Goal: Task Accomplishment & Management: Complete application form

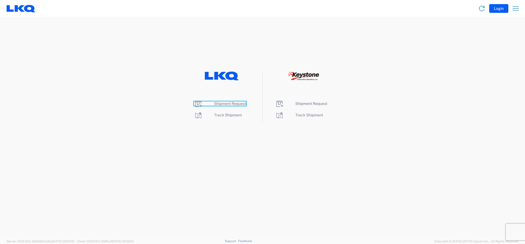
click at [221, 105] on span "Shipment Request" at bounding box center [230, 103] width 32 height 4
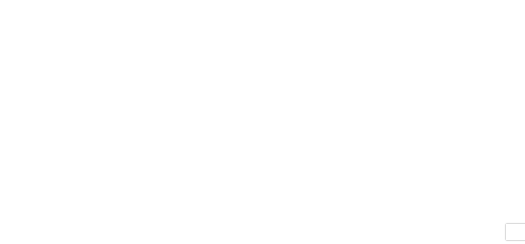
select select "FULL"
select select "LBS"
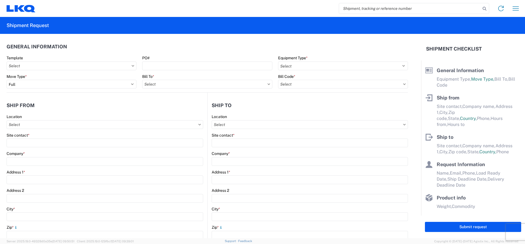
click at [369, 7] on input "search" at bounding box center [410, 8] width 142 height 10
type input "56849384"
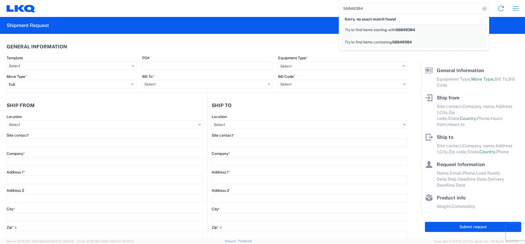
click at [415, 30] on span "56849384" at bounding box center [405, 30] width 20 height 4
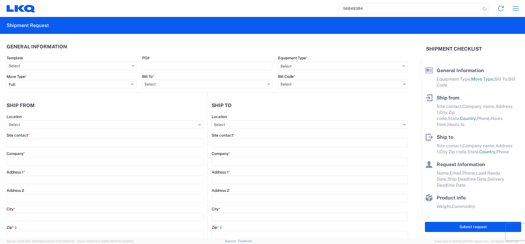
drag, startPoint x: 383, startPoint y: 7, endPoint x: 278, endPoint y: 28, distance: 107.3
click at [278, 28] on agx-forms-host "56849384 Home Shipment request Shipment tracking Shipment Request General Infor…" at bounding box center [262, 122] width 525 height 244
type input "56819384"
click at [484, 10] on icon at bounding box center [485, 9] width 8 height 8
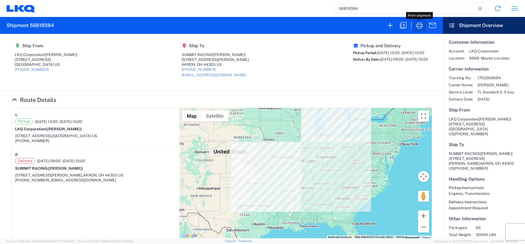
click at [419, 27] on icon "button" at bounding box center [419, 25] width 9 height 9
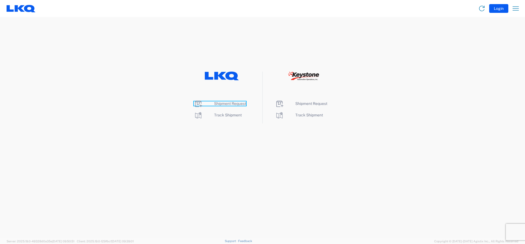
click at [229, 103] on span "Shipment Request" at bounding box center [230, 103] width 32 height 4
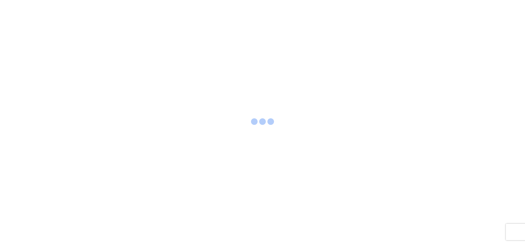
select select "FULL"
select select "LBS"
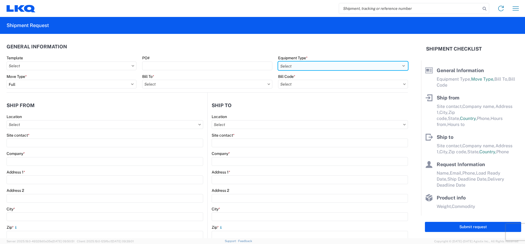
click at [305, 65] on select "Select 53’ Dry Van Flatbed Dropdeck (van) Lowboy (flatbed) Rail" at bounding box center [343, 65] width 130 height 9
select select "STDV"
click at [278, 61] on select "Select 53’ Dry Van Flatbed Dropdeck (van) Lowboy (flatbed) Rail" at bounding box center [343, 65] width 130 height 9
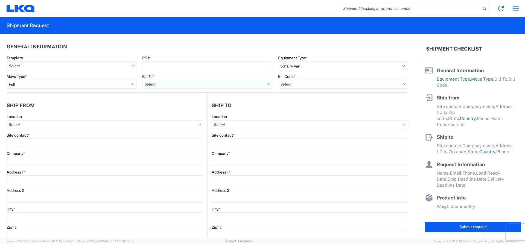
click at [195, 83] on input "text" at bounding box center [207, 84] width 130 height 9
type input "1882"
click at [169, 110] on div "1882 - North American ATK Corporation" at bounding box center [190, 108] width 96 height 9
type input "1882 - North American ATK Corporation"
click at [307, 86] on input "text" at bounding box center [343, 84] width 130 height 9
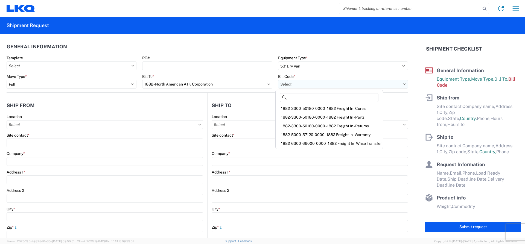
click at [307, 84] on input "text" at bounding box center [343, 84] width 130 height 9
click at [318, 143] on div "1882-6300-66000-0000 - 1882 Freight In - Whse Transfer" at bounding box center [329, 143] width 105 height 9
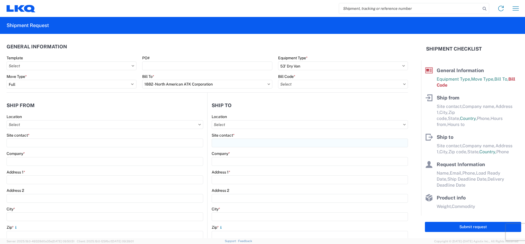
type input "1882-6300-66000-0000 - 1882 Freight In - Whse Transfer"
click at [30, 124] on input "text" at bounding box center [105, 124] width 197 height 9
type input "1882"
click at [29, 151] on div "1882 - North American ATK Corporation" at bounding box center [56, 149] width 96 height 9
type input "1882 - North American ATK Corporation"
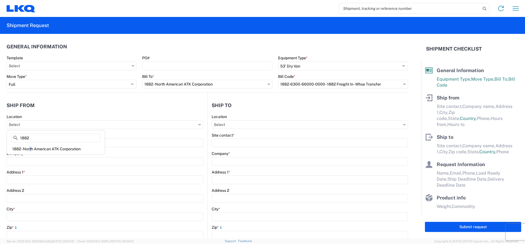
type input "LKQ Corporation"
type input "[STREET_ADDRESS]"
type input "[GEOGRAPHIC_DATA]"
type input "75050"
select select "[GEOGRAPHIC_DATA]"
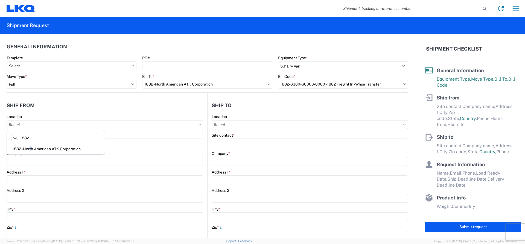
select select "US"
type input "[PHONE_NUMBER]"
type input "07:00"
type input "17:00"
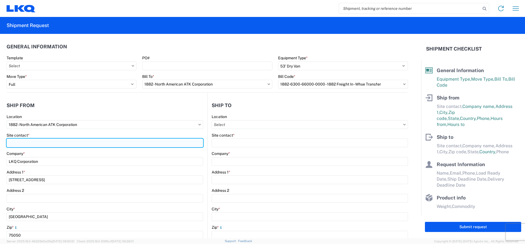
click at [27, 144] on input "Site contact *" at bounding box center [105, 143] width 197 height 9
type input "[PERSON_NAME]"
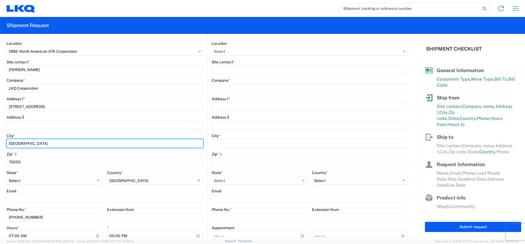
scroll to position [109, 0]
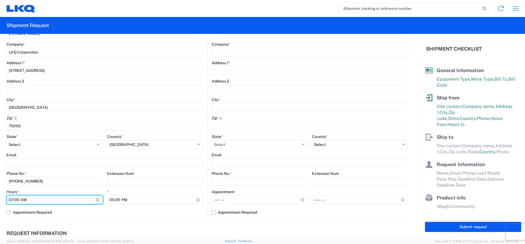
click at [13, 199] on input "07:00" at bounding box center [55, 199] width 96 height 9
type input "13:00"
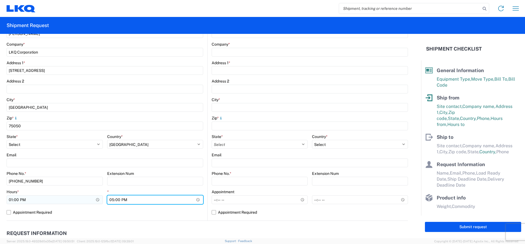
type input "15:00"
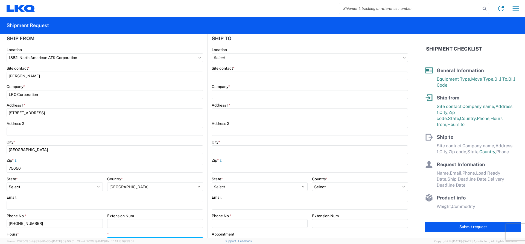
scroll to position [27, 0]
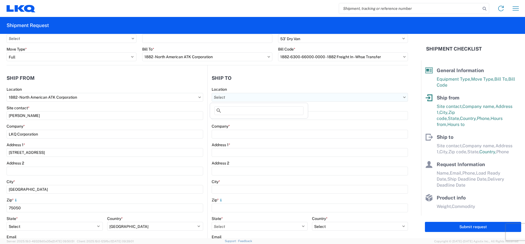
click at [234, 96] on input "text" at bounding box center [310, 97] width 196 height 9
type input "AUTOZONE TERR"
drag, startPoint x: 261, startPoint y: 111, endPoint x: 198, endPoint y: 126, distance: 65.2
click at [198, 127] on agx-block-ui "Home Shipment request Shipment tracking Shipment Request General Information Te…" at bounding box center [262, 122] width 525 height 244
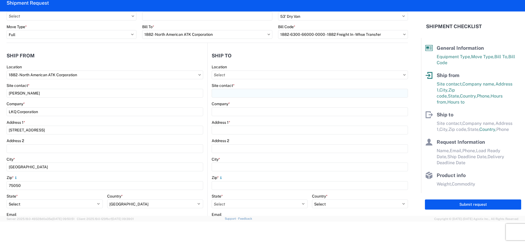
drag, startPoint x: 219, startPoint y: 98, endPoint x: 222, endPoint y: 95, distance: 4.3
click at [222, 95] on agx-form-control-wrapper-v2 "Site contact *" at bounding box center [310, 92] width 196 height 19
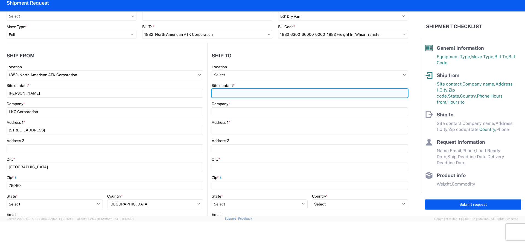
click at [222, 95] on input "Site contact *" at bounding box center [310, 93] width 196 height 9
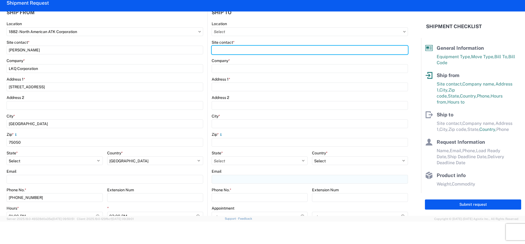
scroll to position [69, 0]
click at [232, 52] on input "Site contact *" at bounding box center [310, 51] width 196 height 9
click at [233, 52] on input "Site contact *" at bounding box center [310, 51] width 196 height 9
type input "F"
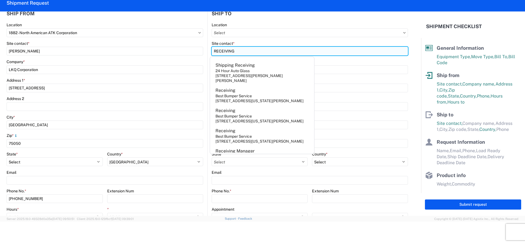
type input "RECEIVING"
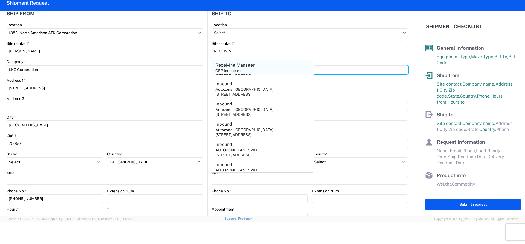
type input "AUTOZONE [PERSON_NAME]"
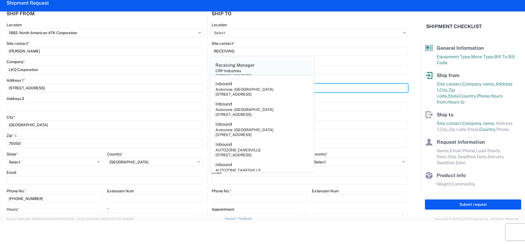
type input "[STREET_ADDRESS]"
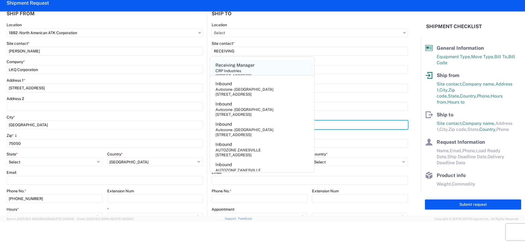
type input "[PERSON_NAME]"
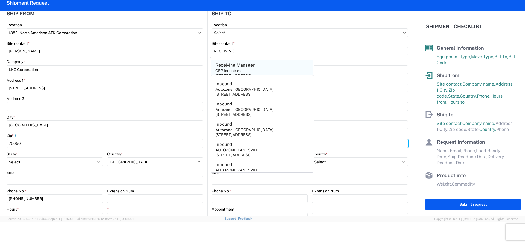
type input "75160"
select select "[GEOGRAPHIC_DATA]"
type input "RECEIVING"
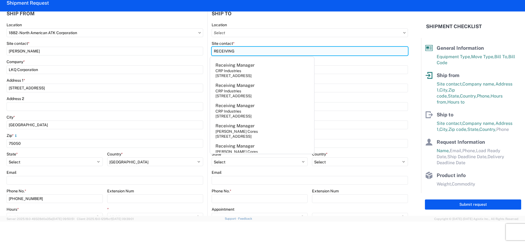
click at [262, 50] on input "RECEIVING" at bounding box center [310, 51] width 196 height 9
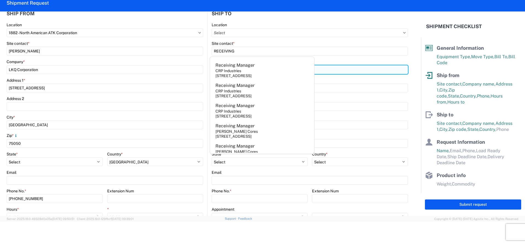
click at [329, 69] on input "AUTOZONE [PERSON_NAME]" at bounding box center [310, 69] width 196 height 9
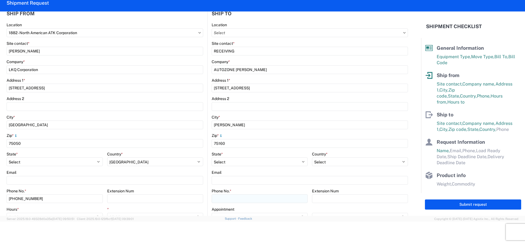
drag, startPoint x: 235, startPoint y: 190, endPoint x: 234, endPoint y: 196, distance: 6.4
click at [234, 195] on div "Phone No. *" at bounding box center [260, 196] width 96 height 15
click at [234, 196] on input "Phone No. *" at bounding box center [260, 198] width 96 height 9
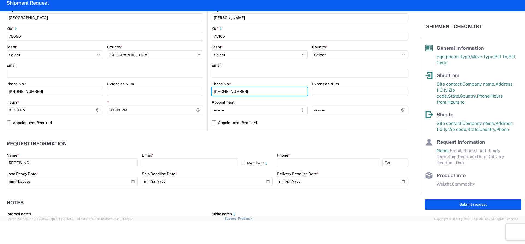
scroll to position [179, 0]
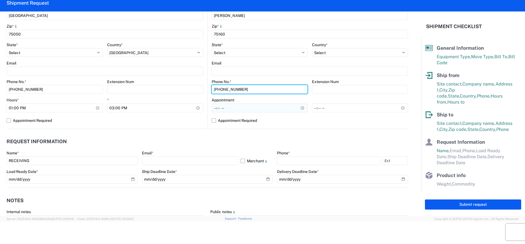
type input "[PHONE_NUMBER]"
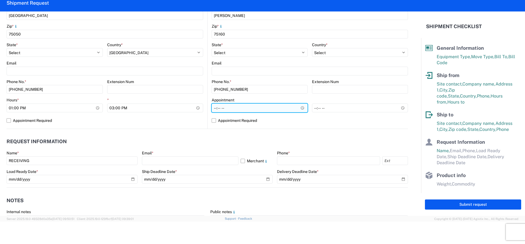
click at [216, 110] on input "Hours *" at bounding box center [260, 108] width 96 height 9
click at [212, 110] on input "Hours *" at bounding box center [260, 108] width 96 height 9
click at [244, 109] on input "Hours *" at bounding box center [260, 108] width 96 height 9
type input "20:30"
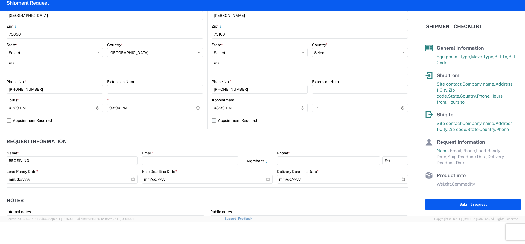
click at [212, 121] on label "Appointment Required" at bounding box center [310, 120] width 196 height 9
click at [0, 0] on input "Appointment Required" at bounding box center [0, 0] width 0 height 0
select select "US"
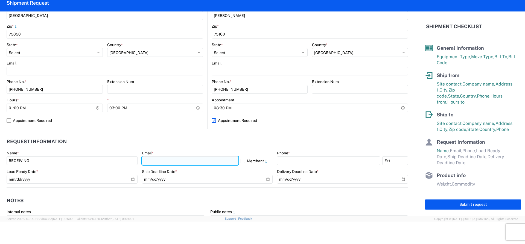
click at [153, 162] on input "text" at bounding box center [190, 160] width 96 height 9
type input "[EMAIL_ADDRESS][DOMAIN_NAME]"
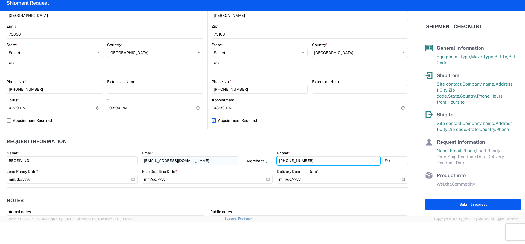
type input "[PHONE_NUMBER]"
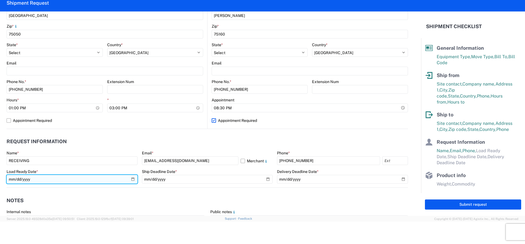
click at [48, 179] on input "date" at bounding box center [72, 179] width 131 height 9
type input "[DATE]"
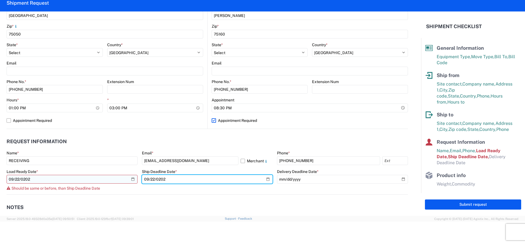
type input "[DATE]"
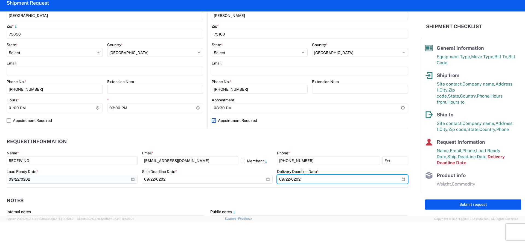
type input "[DATE]"
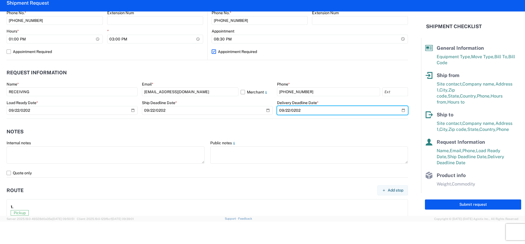
scroll to position [288, 0]
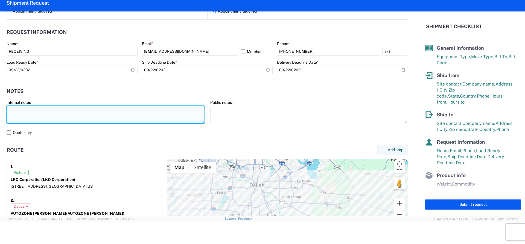
click at [32, 116] on textarea at bounding box center [106, 114] width 198 height 17
type textarea "NO REEFER , NO FOOD TRUCK , NO RAIL"
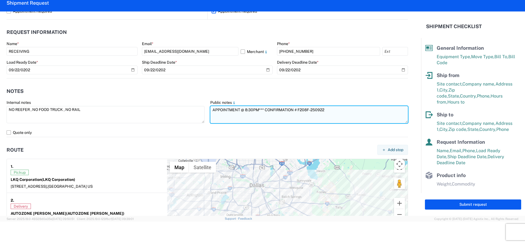
click at [342, 109] on textarea "APPOINTMENT @ 8:30PM*** CONFIRMATION # F208F-250922" at bounding box center [309, 114] width 198 height 17
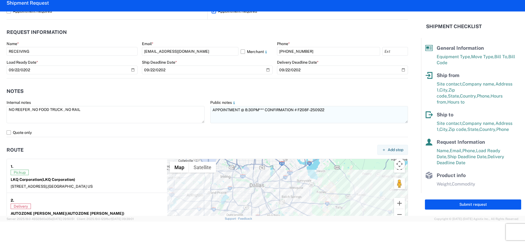
drag, startPoint x: 330, startPoint y: 104, endPoint x: 329, endPoint y: 109, distance: 5.6
click at [329, 109] on div "Public notes APPOINTMENT @ 8:30PM*** CONFIRMATION # F208F-250922" at bounding box center [309, 112] width 198 height 24
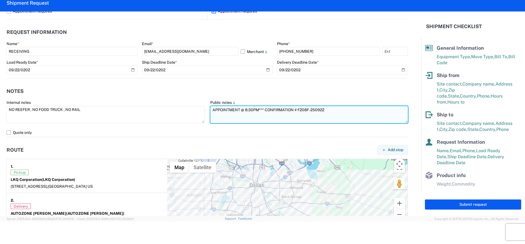
click at [329, 110] on textarea "APPOINTMENT @ 8:30PM*** CONFIRMATION # F208F-250922" at bounding box center [309, 114] width 198 height 17
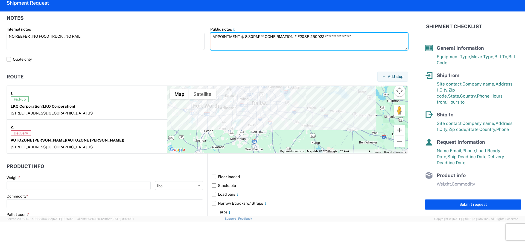
scroll to position [370, 0]
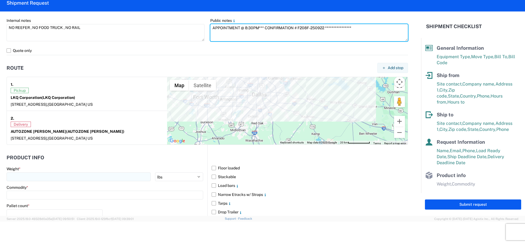
type textarea "**********"
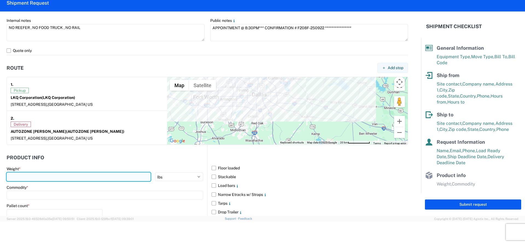
click at [39, 180] on input "number" at bounding box center [79, 176] width 144 height 9
click at [21, 177] on input "number" at bounding box center [79, 176] width 144 height 9
type input "30000"
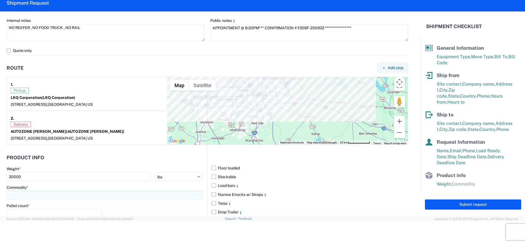
click at [31, 193] on input at bounding box center [105, 195] width 197 height 9
click at [31, 195] on input at bounding box center [105, 195] width 197 height 9
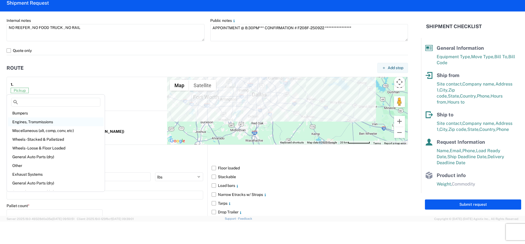
click at [30, 121] on div "Engines, Transmissions" at bounding box center [56, 122] width 96 height 9
type input "Engines, Transmissions"
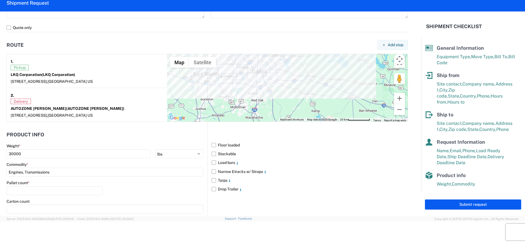
scroll to position [425, 0]
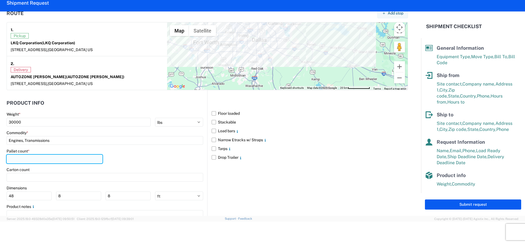
click at [43, 162] on input "number" at bounding box center [55, 159] width 96 height 9
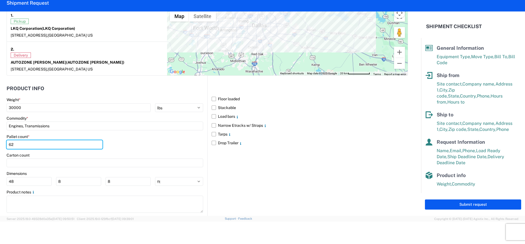
scroll to position [451, 0]
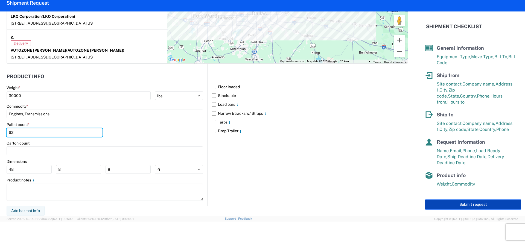
type input "62"
click at [452, 204] on button "Submit request" at bounding box center [473, 205] width 96 height 10
select select "US"
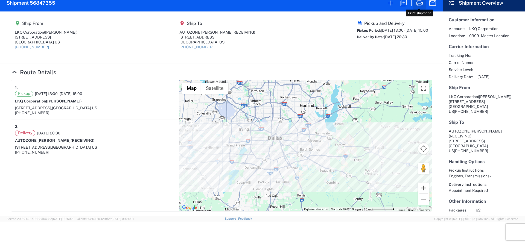
click at [419, 5] on icon "button" at bounding box center [419, 3] width 9 height 9
